Goal: Information Seeking & Learning: Learn about a topic

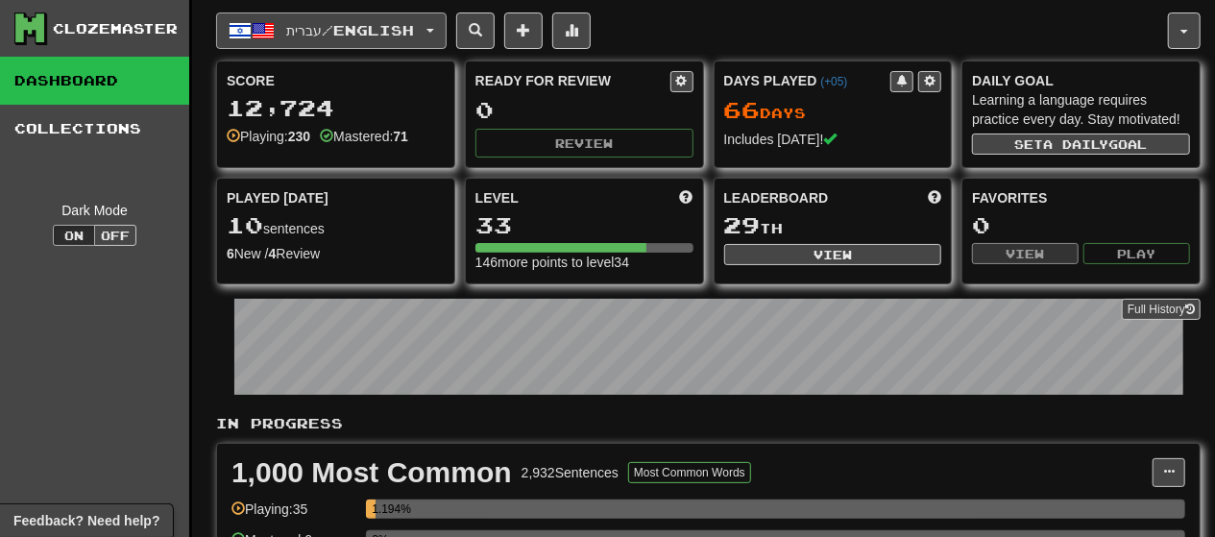
click at [388, 38] on button "עברית / English" at bounding box center [331, 30] width 230 height 36
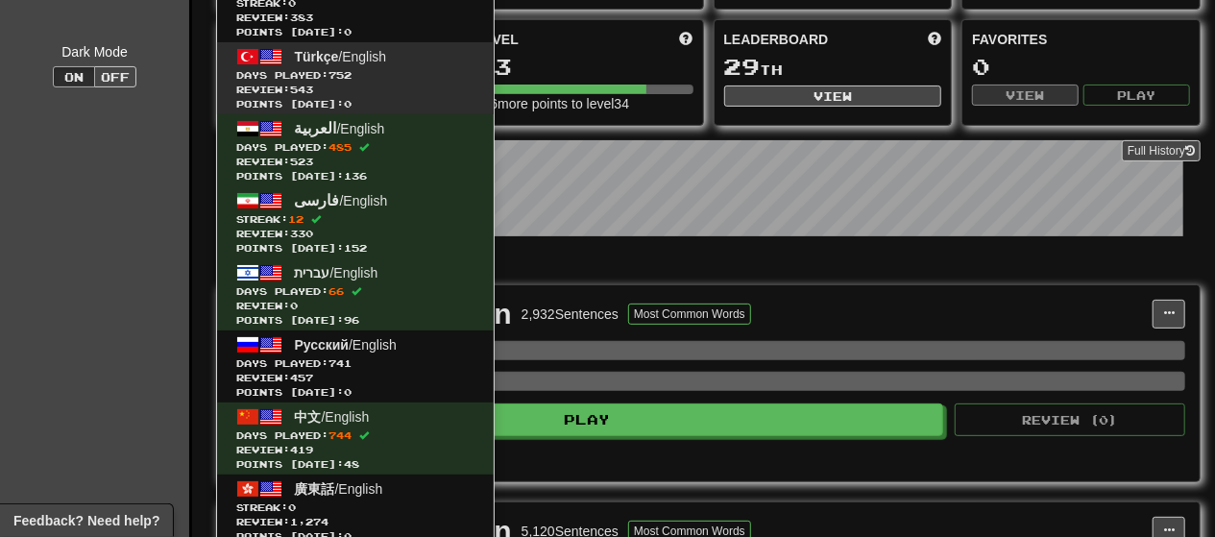
scroll to position [107, 0]
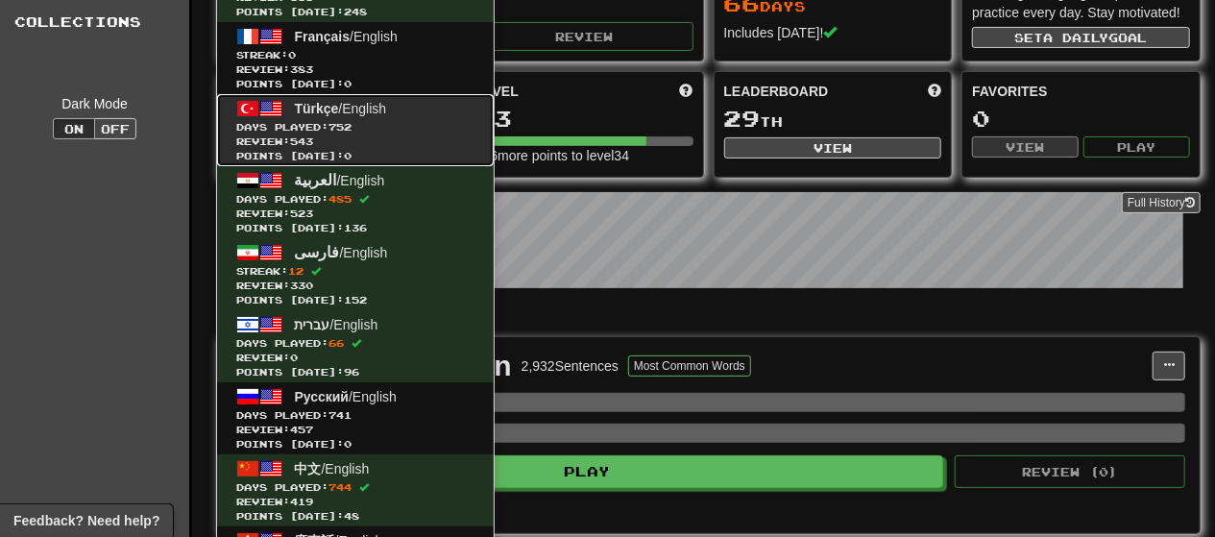
click at [413, 125] on span "Days Played: 752" at bounding box center [355, 127] width 238 height 14
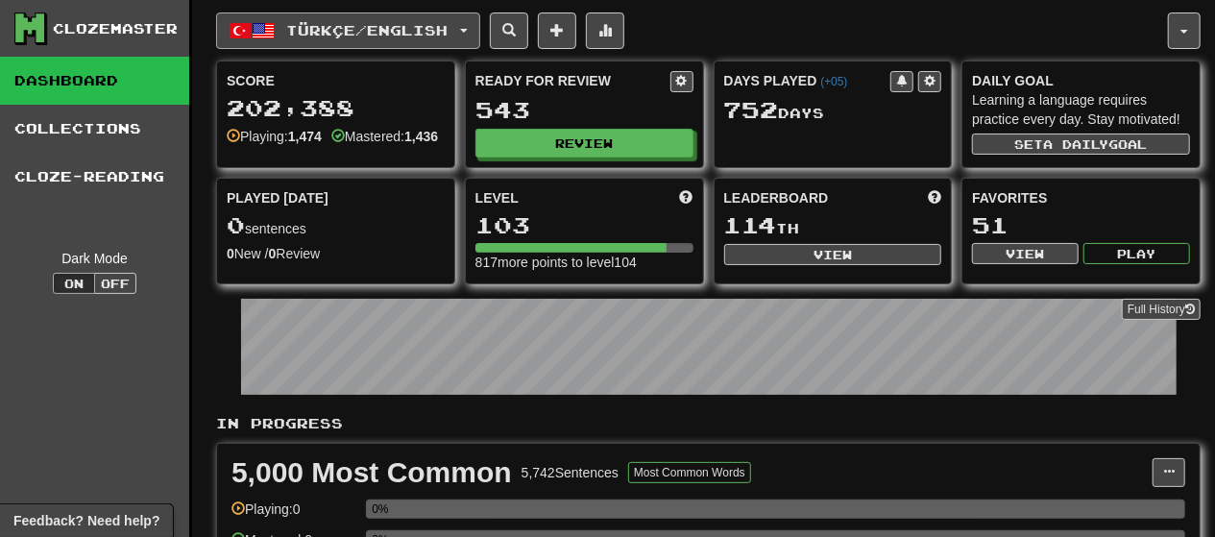
click at [341, 19] on button "Türkçe / English" at bounding box center [348, 30] width 264 height 36
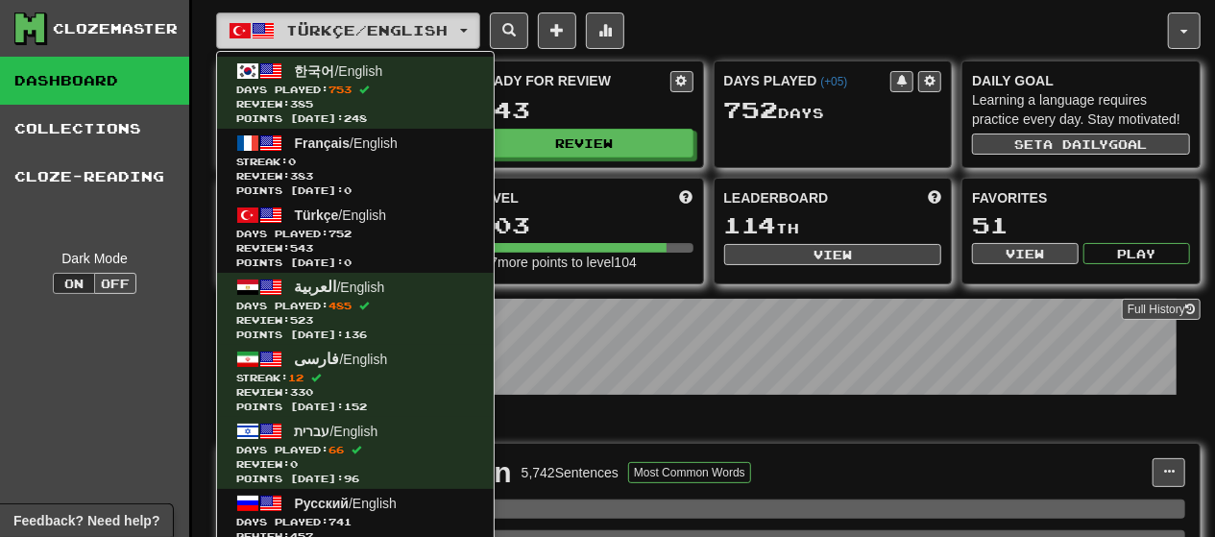
click at [341, 19] on button "Türkçe / English" at bounding box center [348, 30] width 264 height 36
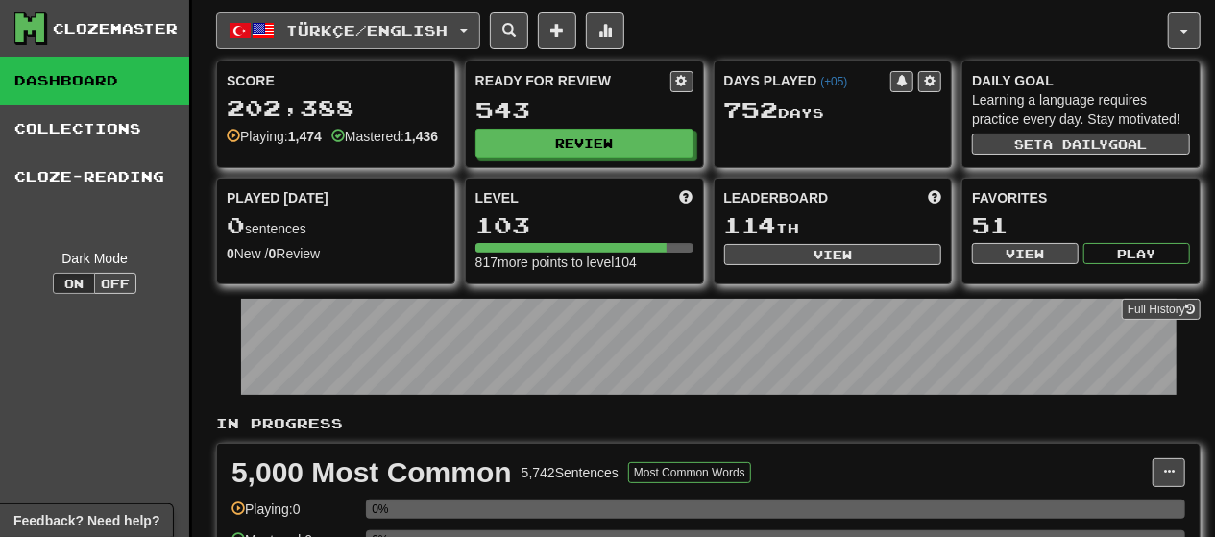
drag, startPoint x: 462, startPoint y: 60, endPoint x: 450, endPoint y: 42, distance: 21.6
click at [450, 42] on button "Türkçe / English" at bounding box center [348, 30] width 264 height 36
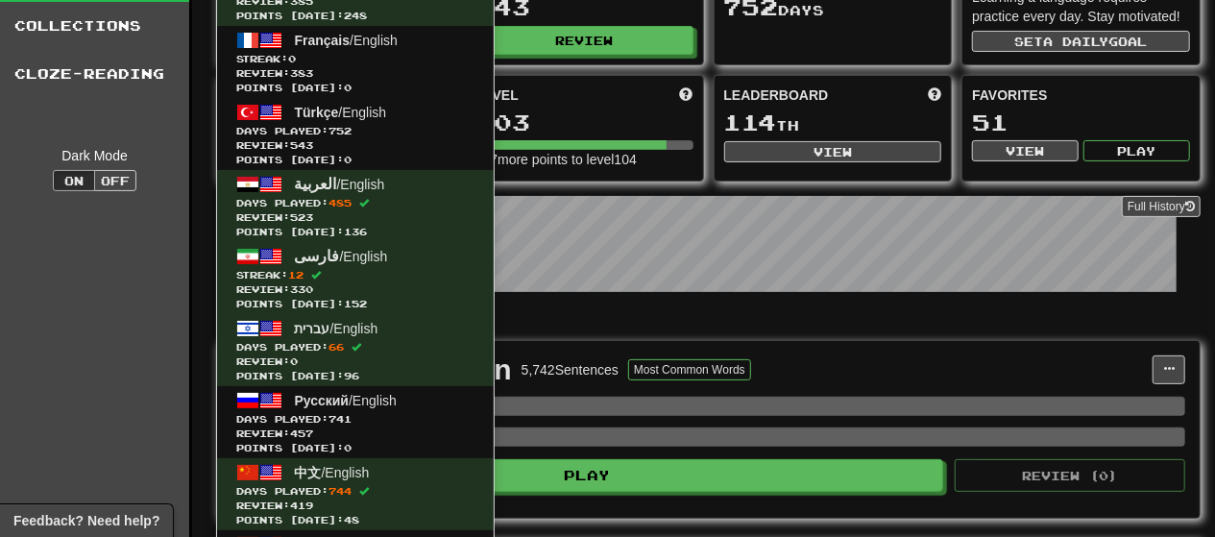
scroll to position [108, 0]
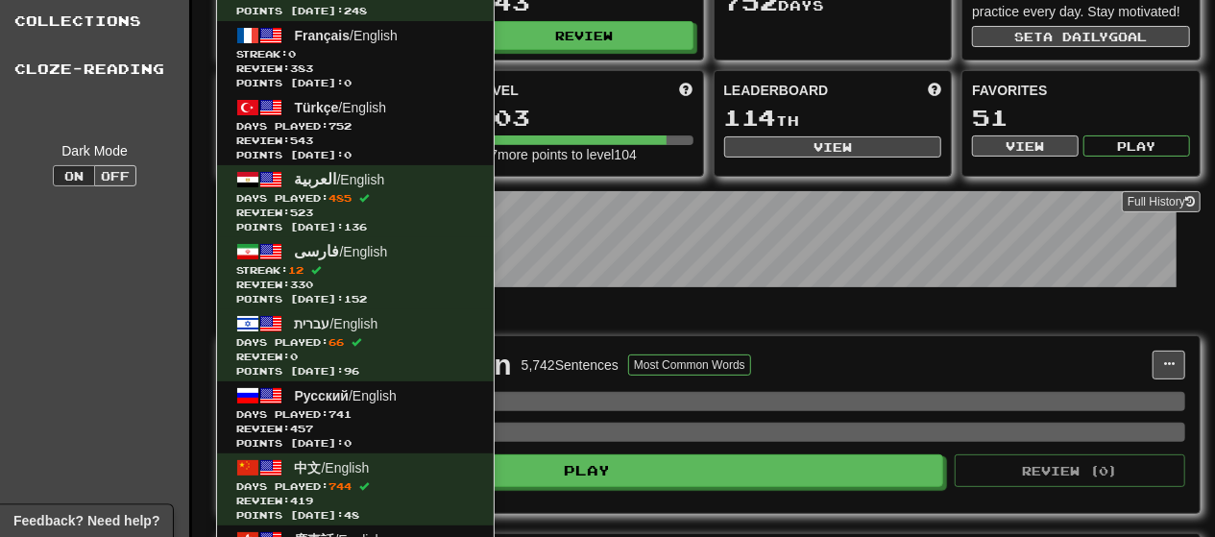
click at [614, 164] on div "817 more points to level 104" at bounding box center [584, 154] width 218 height 19
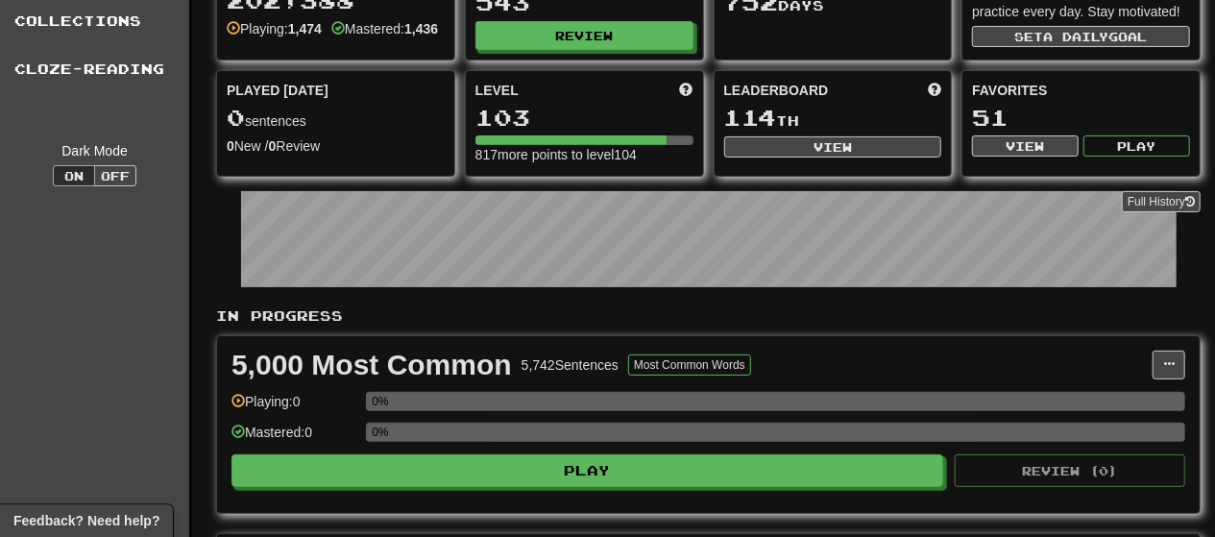
click at [785, 322] on p "In Progress" at bounding box center [708, 315] width 984 height 19
